Goal: Task Accomplishment & Management: Use online tool/utility

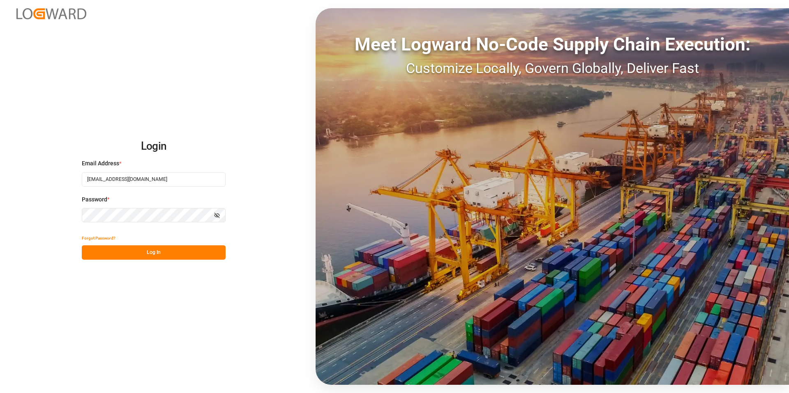
click at [168, 253] on button "Log In" at bounding box center [154, 253] width 144 height 14
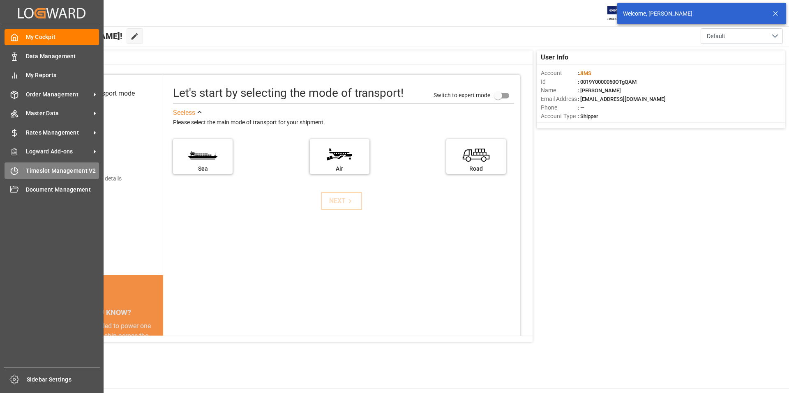
click at [55, 169] on span "Timeslot Management V2" at bounding box center [63, 171] width 74 height 9
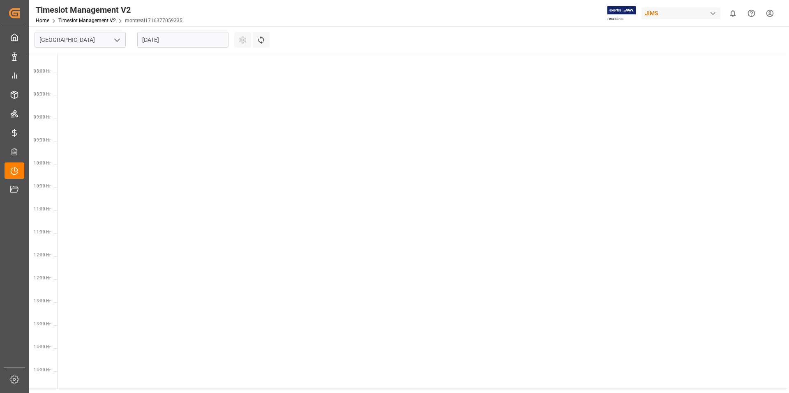
scroll to position [337, 0]
click at [96, 137] on div at bounding box center [423, 269] width 731 height 1104
click at [119, 40] on icon "open menu" at bounding box center [117, 40] width 10 height 10
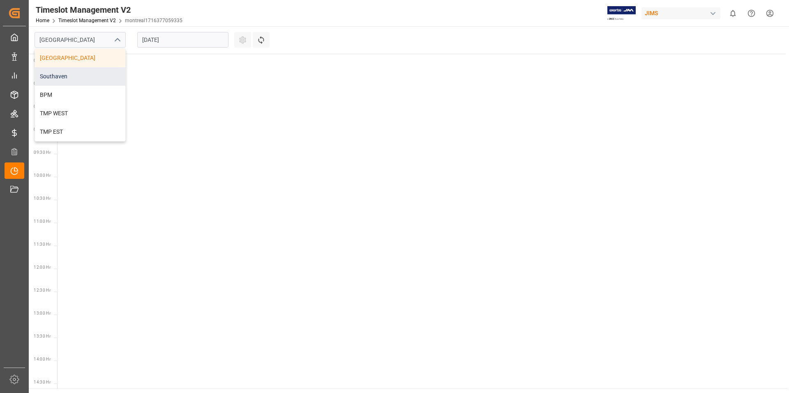
click at [78, 78] on div "Southaven" at bounding box center [80, 76] width 90 height 18
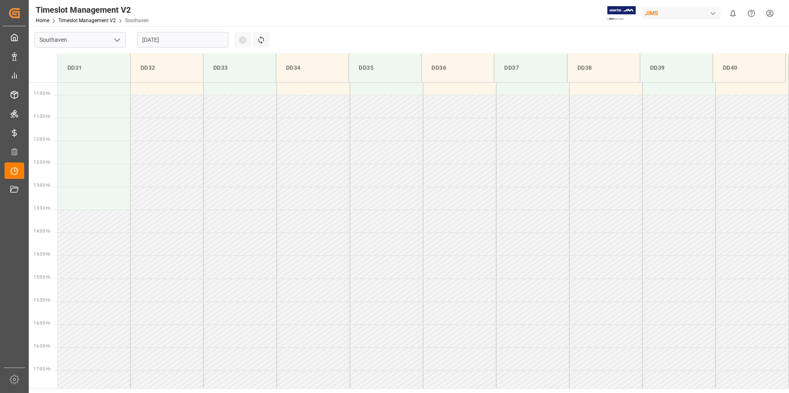
scroll to position [501, 0]
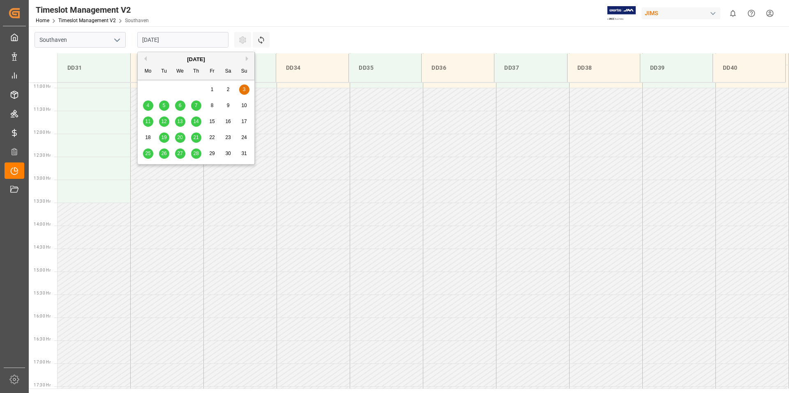
click at [212, 38] on input "[DATE]" at bounding box center [182, 40] width 91 height 16
click at [246, 59] on button "Next Month" at bounding box center [248, 58] width 5 height 5
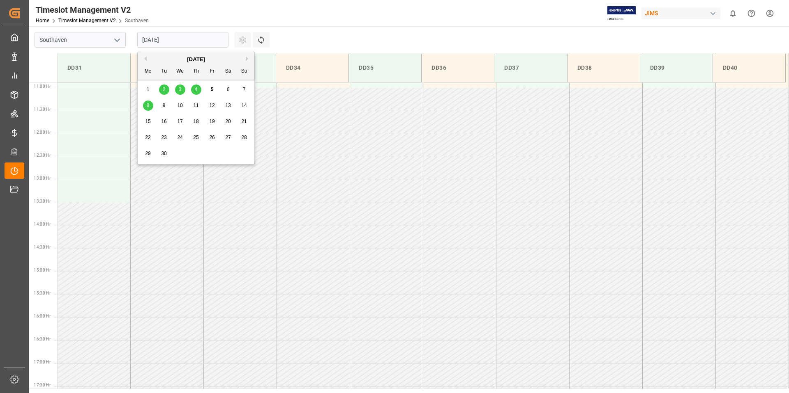
click at [148, 108] on span "8" at bounding box center [148, 106] width 3 height 6
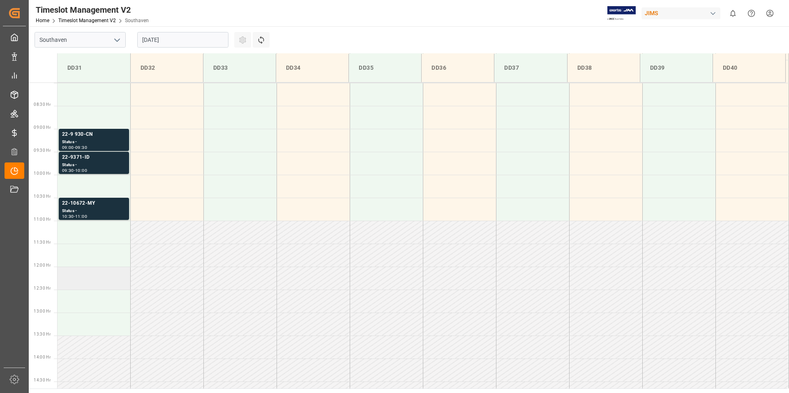
scroll to position [361, 0]
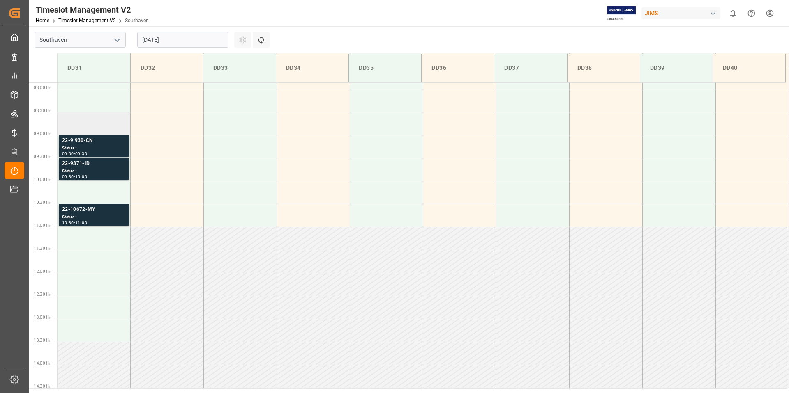
click at [74, 117] on td at bounding box center [94, 123] width 73 height 23
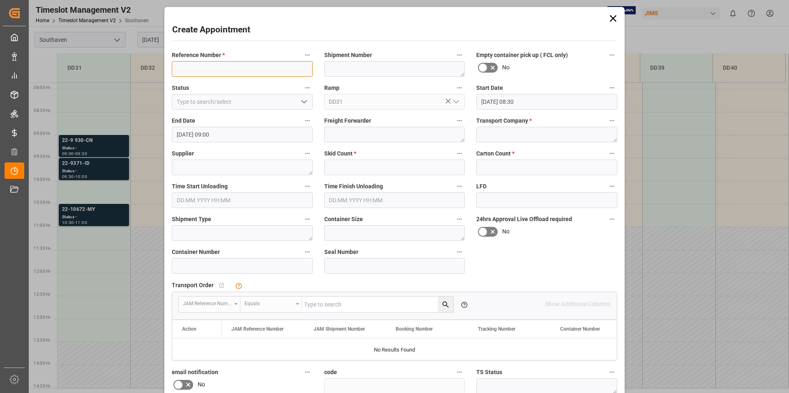
paste input "22-9 930-CN"
type input "22-9 930-CN"
click at [519, 134] on textarea at bounding box center [546, 135] width 141 height 16
type textarea "F&W"
type textarea "ENPING DELI TRADE"
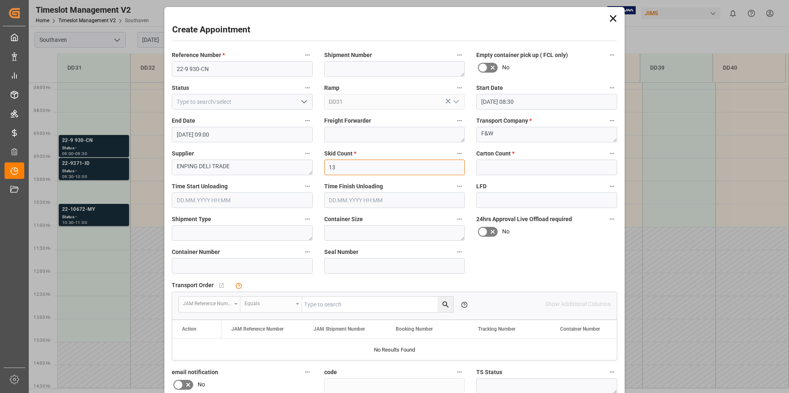
type input "13"
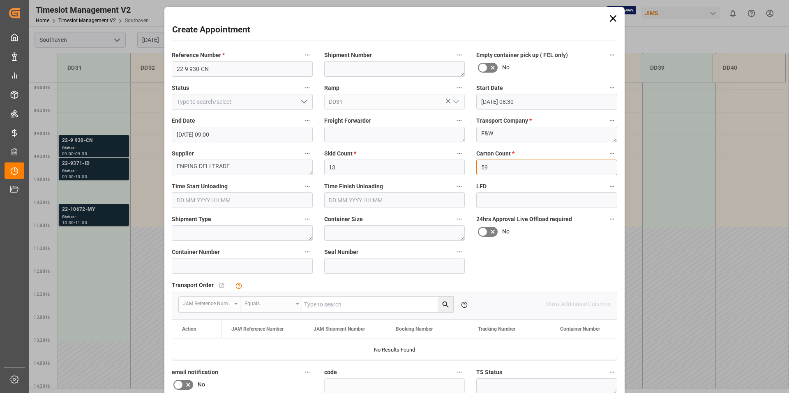
type input "59"
click at [535, 269] on div "Reference Number * 22-9 930-CN Shipment Number Empty container pick up ( FCL on…" at bounding box center [394, 255] width 457 height 416
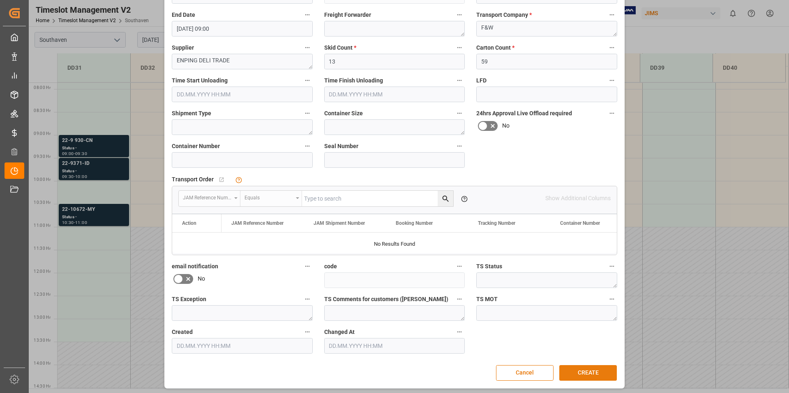
scroll to position [108, 0]
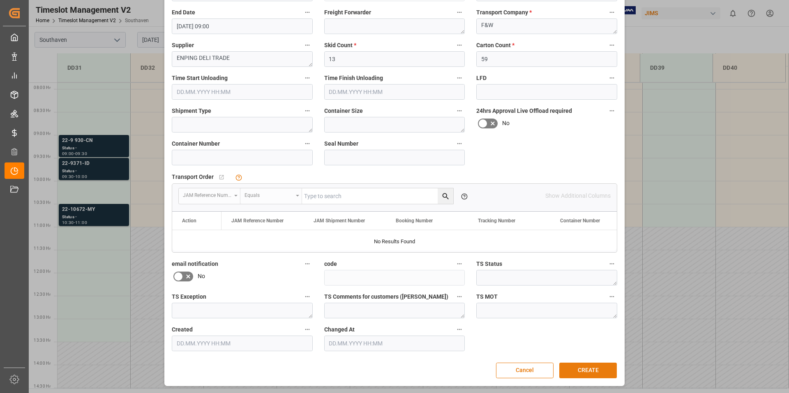
click at [596, 374] on button "CREATE" at bounding box center [588, 371] width 58 height 16
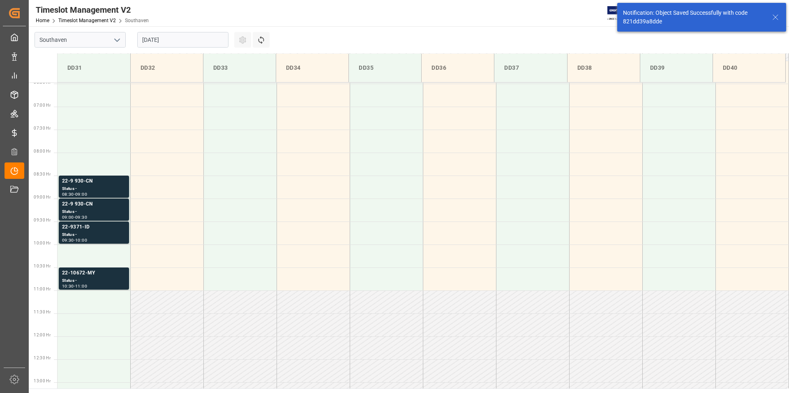
scroll to position [317, 0]
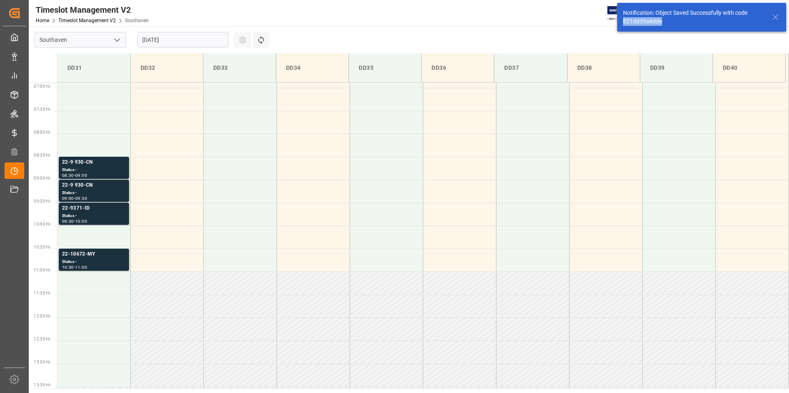
drag, startPoint x: 666, startPoint y: 23, endPoint x: 622, endPoint y: 22, distance: 44.4
click at [622, 22] on div "Notification: Object Saved Successfully with code 821dd39a8dde" at bounding box center [701, 17] width 169 height 29
copy div "821dd39a8dde"
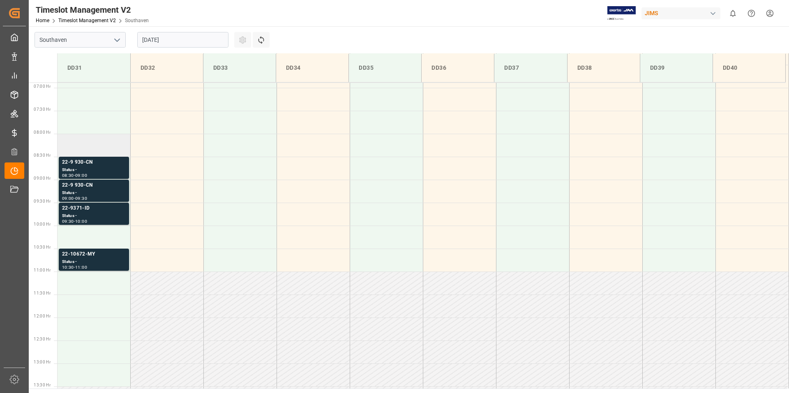
click at [92, 145] on td at bounding box center [94, 145] width 73 height 23
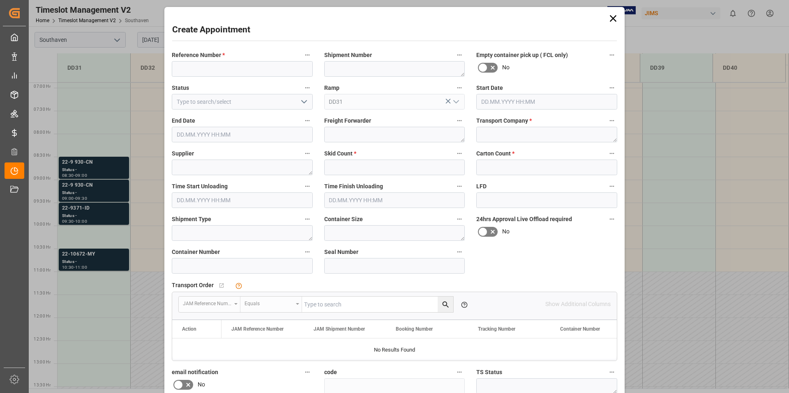
type input "[DATE] 08:00"
type input "[DATE] 08:30"
paste input "22-9883-DE"
type input "22-9883-DE"
click at [338, 168] on input "text" at bounding box center [394, 168] width 141 height 16
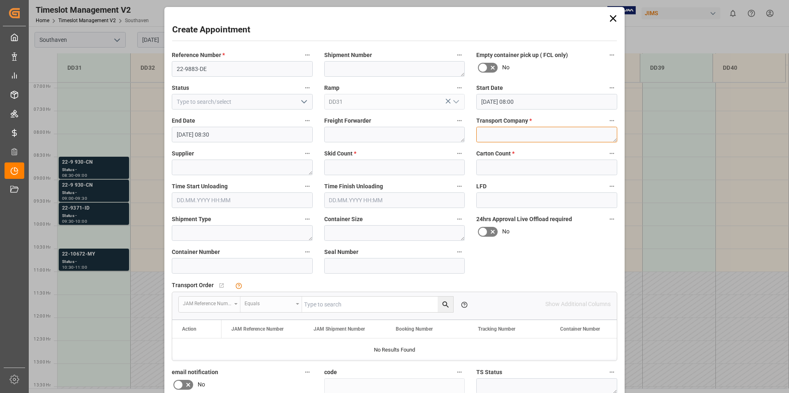
click at [526, 131] on textarea at bounding box center [546, 135] width 141 height 16
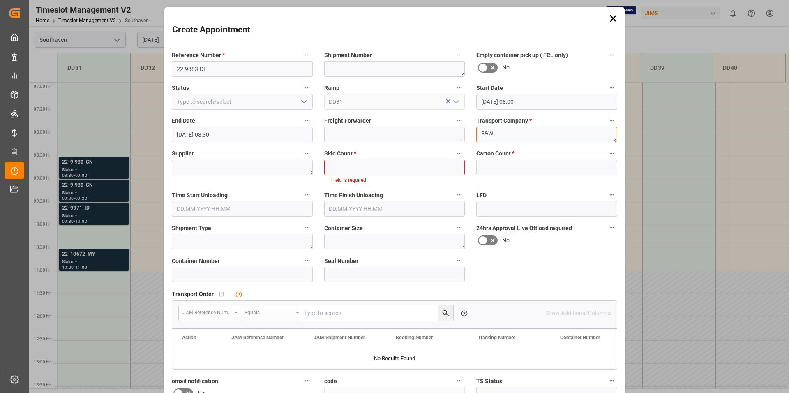
type textarea "F&W"
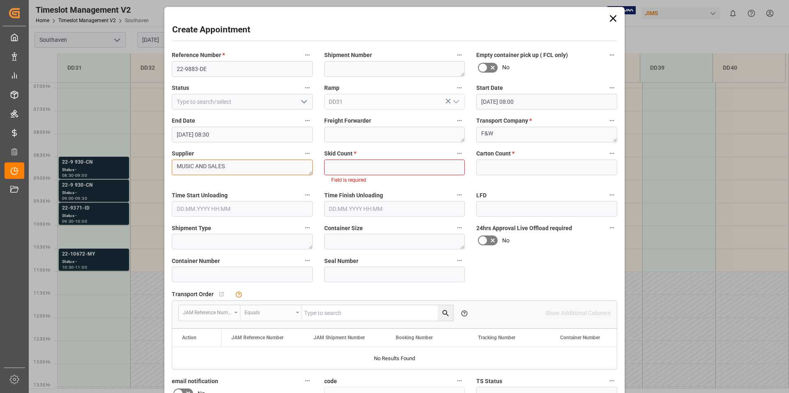
type textarea "MUSIC AND SALES"
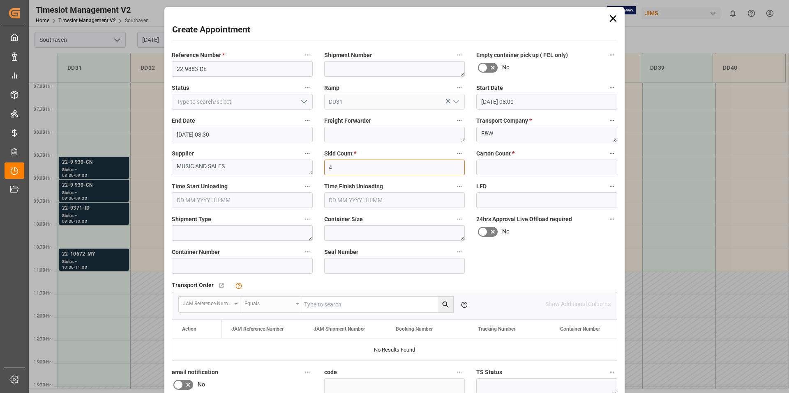
type input "4"
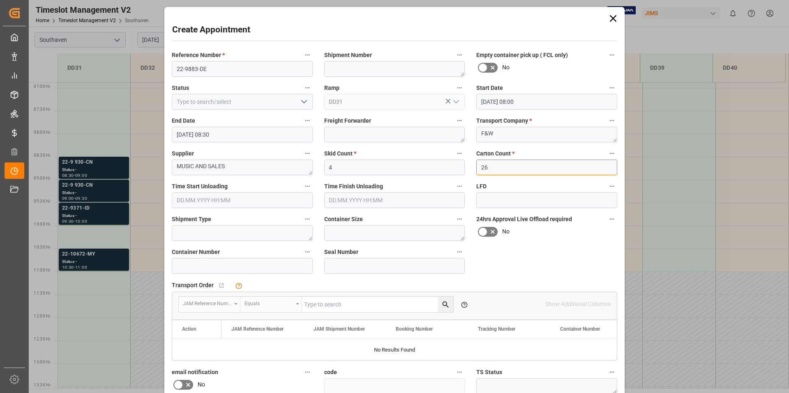
type input "26"
click at [543, 266] on div "Reference Number * 22-9883-DE Shipment Number Empty container pick up ( FCL onl…" at bounding box center [394, 255] width 457 height 416
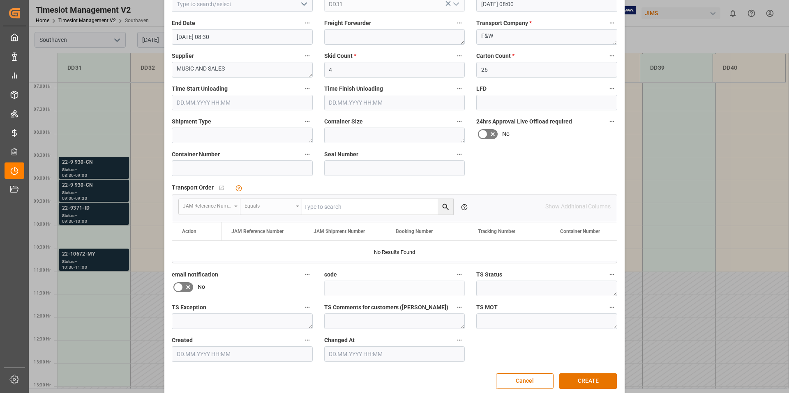
scroll to position [108, 0]
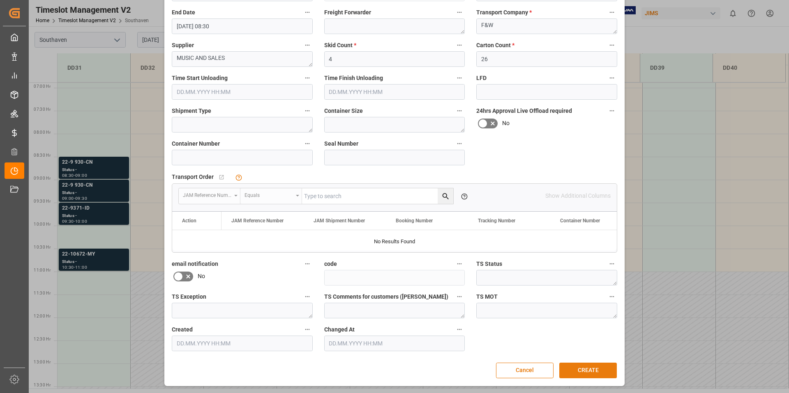
click at [598, 369] on button "CREATE" at bounding box center [588, 371] width 58 height 16
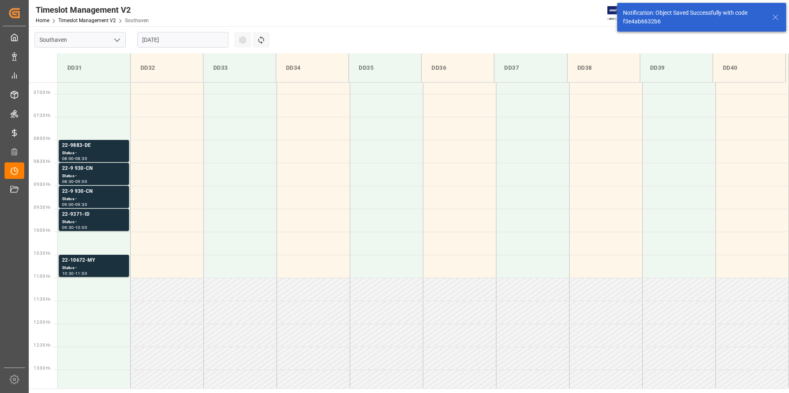
scroll to position [317, 0]
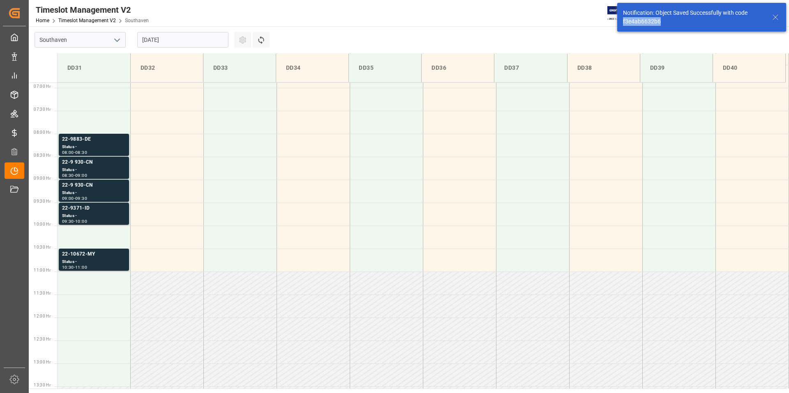
drag, startPoint x: 672, startPoint y: 25, endPoint x: 628, endPoint y: 24, distance: 44.4
click at [619, 23] on div "Notification: Object Saved Successfully with code f3e4ab6632b6" at bounding box center [701, 17] width 169 height 29
copy div "f3e4ab6632b6"
